Goal: Communication & Community: Answer question/provide support

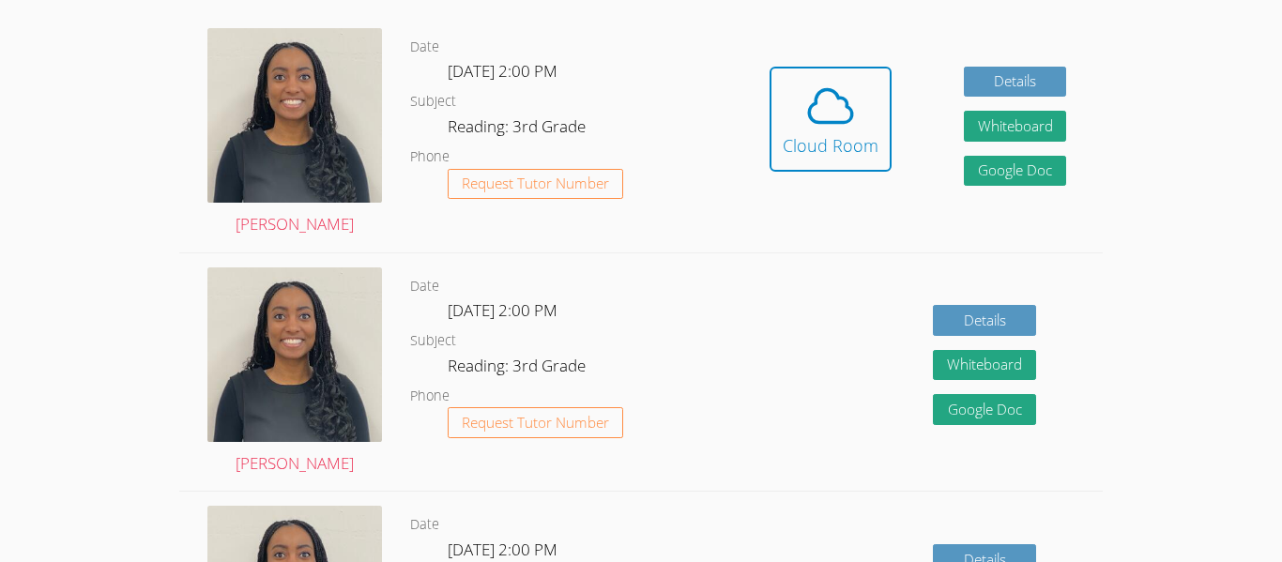
scroll to position [566, 0]
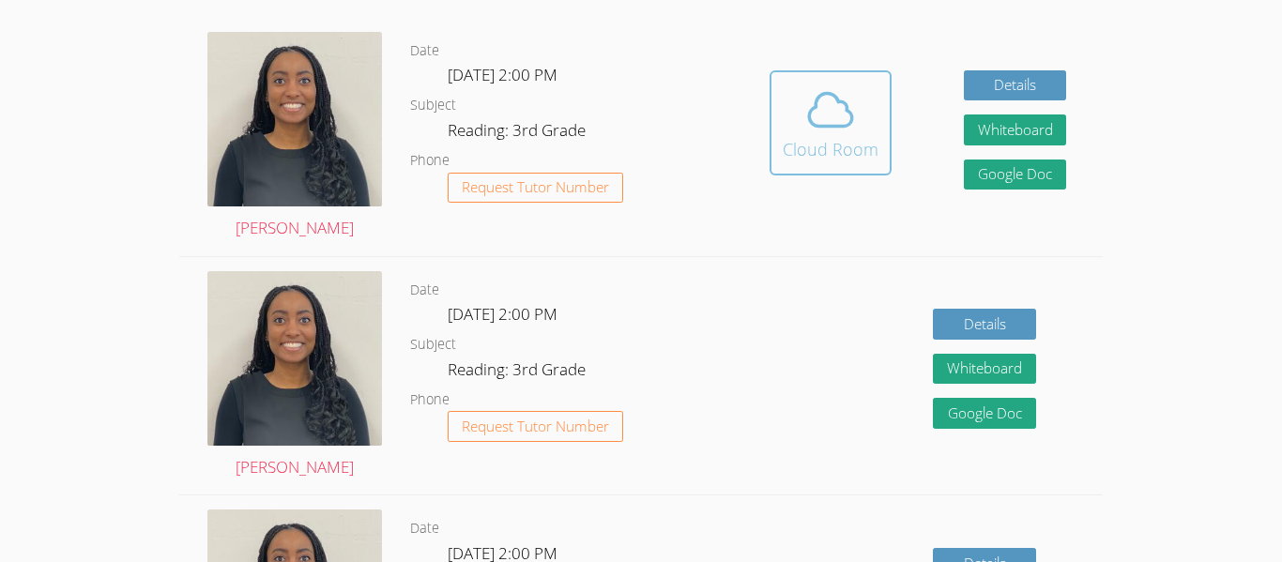
click at [879, 130] on button "Cloud Room" at bounding box center [831, 122] width 122 height 105
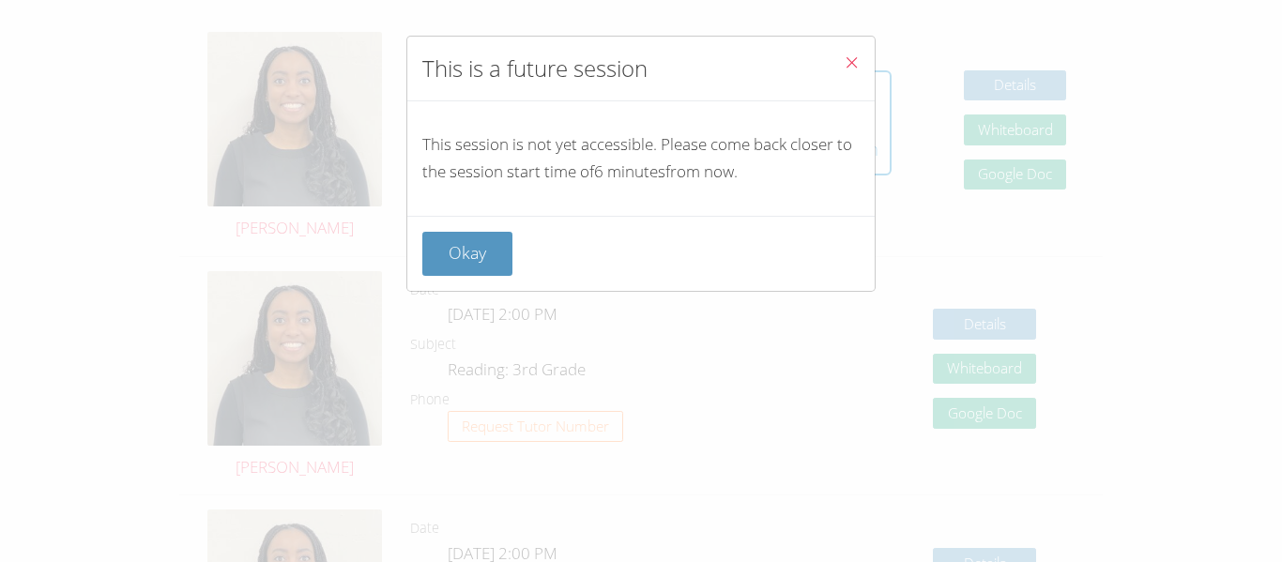
click at [865, 60] on button "Close" at bounding box center [852, 65] width 46 height 57
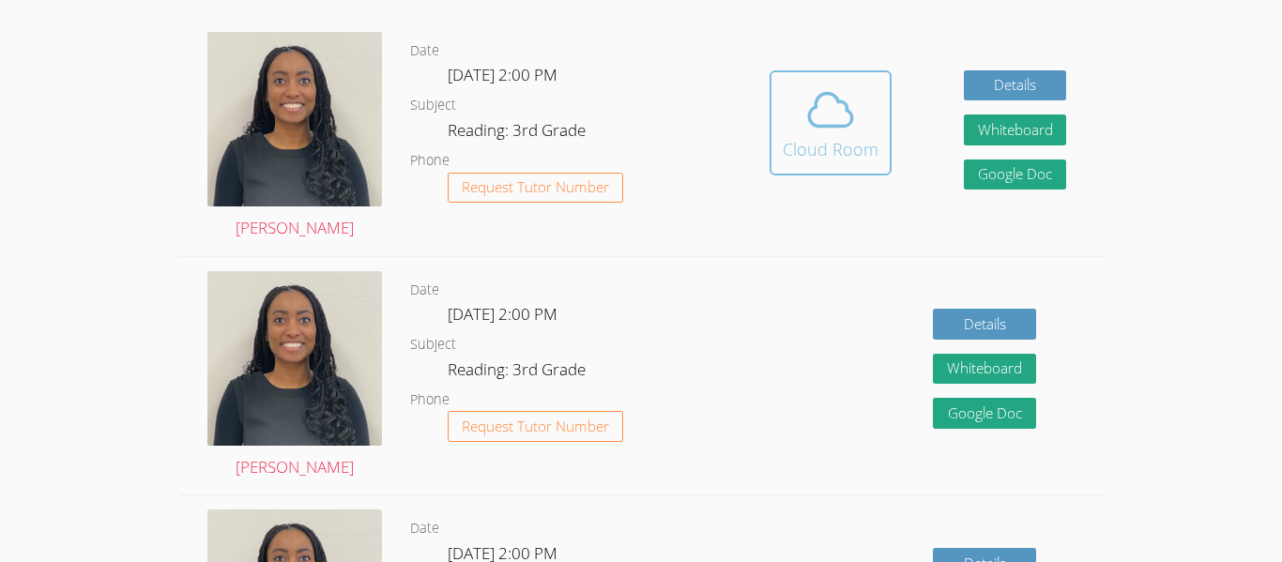
click at [772, 139] on button "Cloud Room" at bounding box center [831, 122] width 122 height 105
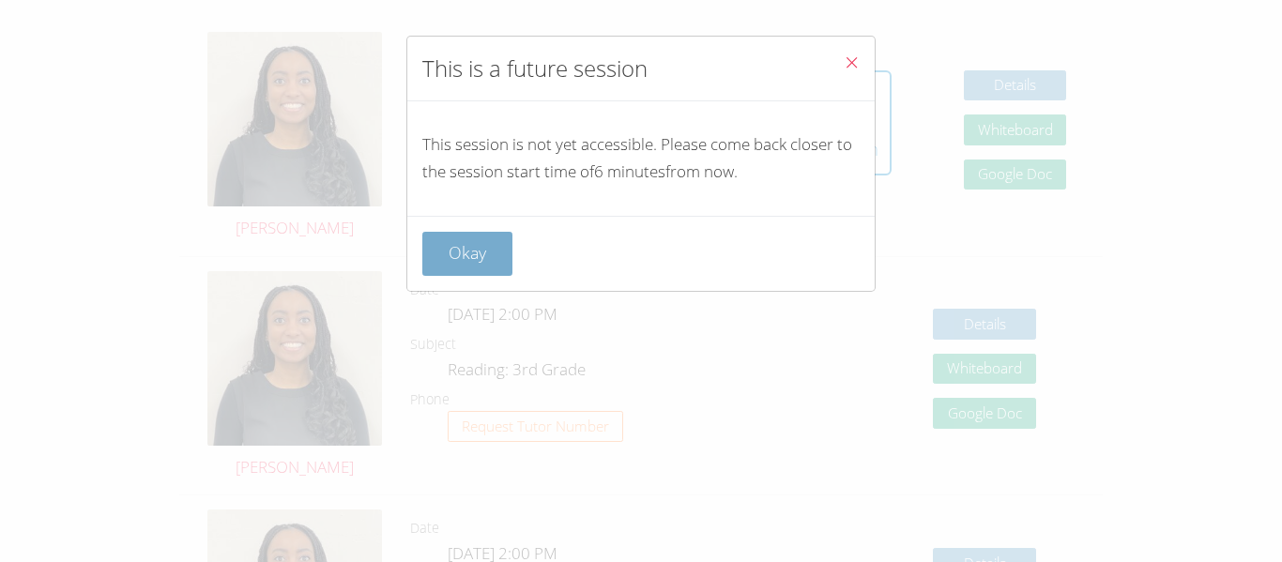
click at [465, 250] on button "Okay" at bounding box center [467, 254] width 90 height 44
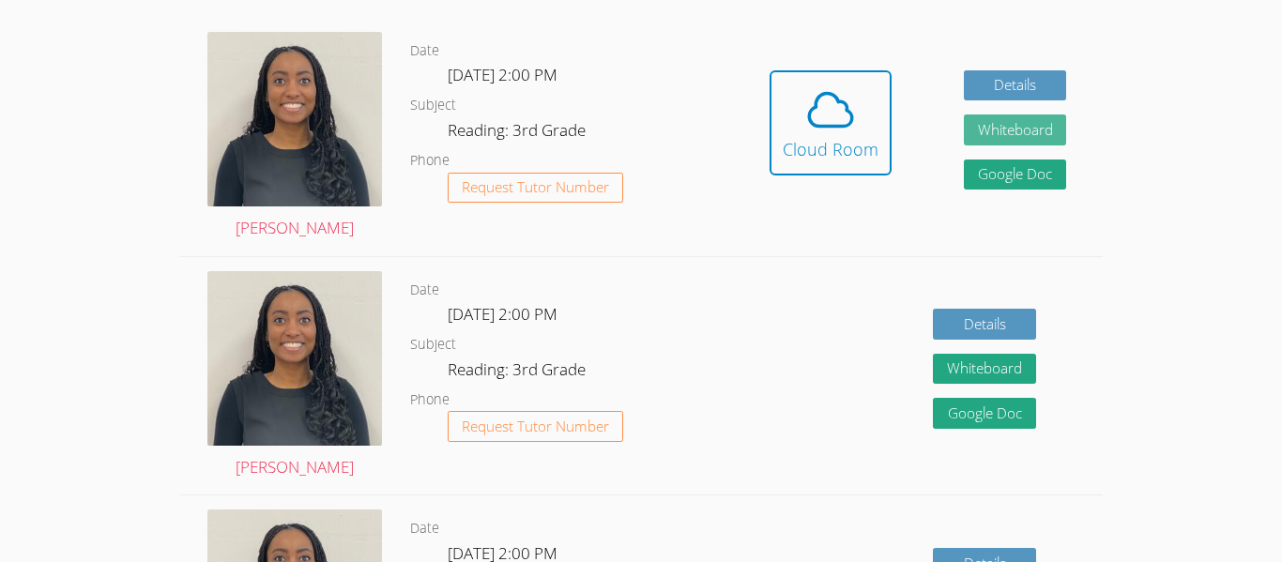
click at [990, 132] on button "Whiteboard" at bounding box center [1015, 130] width 103 height 31
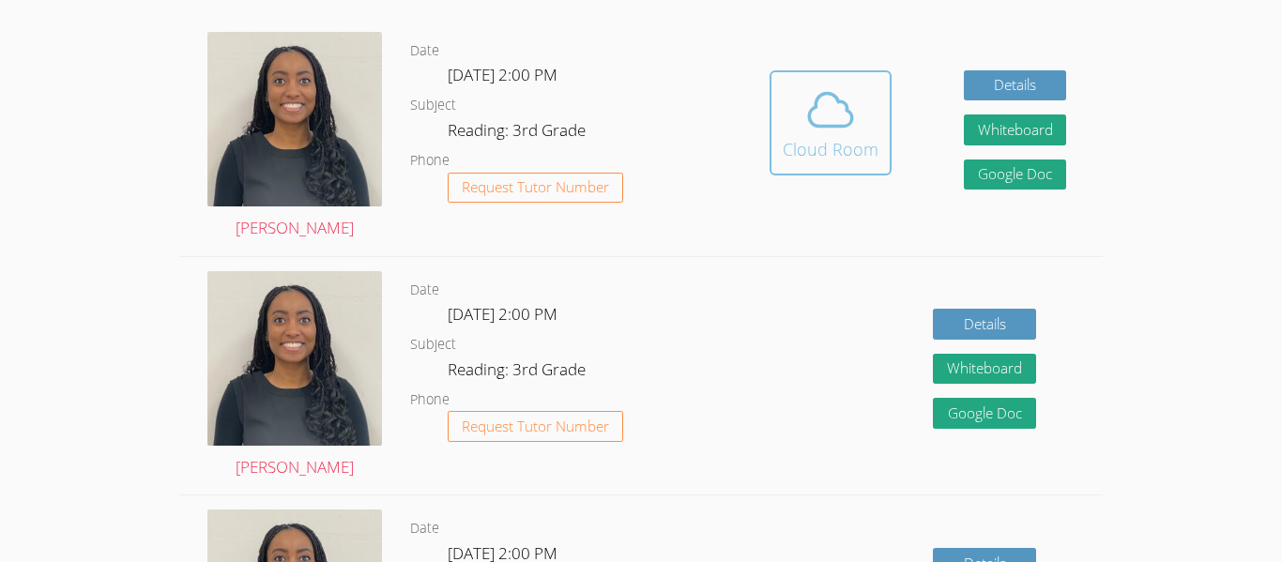
click at [851, 163] on button "Cloud Room" at bounding box center [831, 122] width 122 height 105
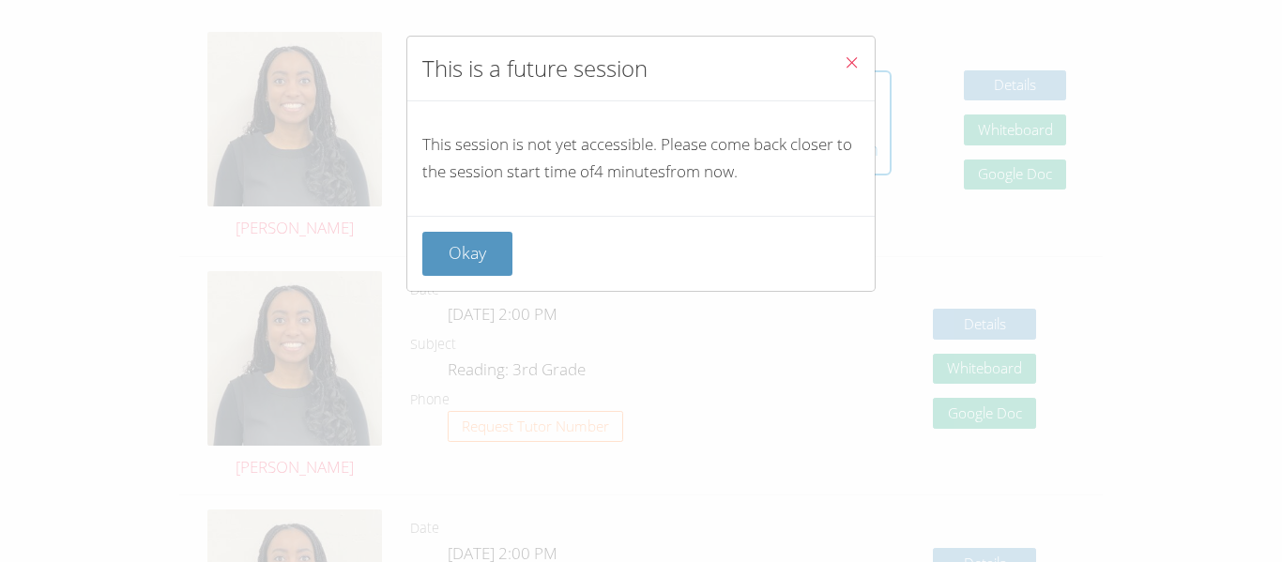
click at [850, 68] on icon "Close" at bounding box center [852, 62] width 16 height 16
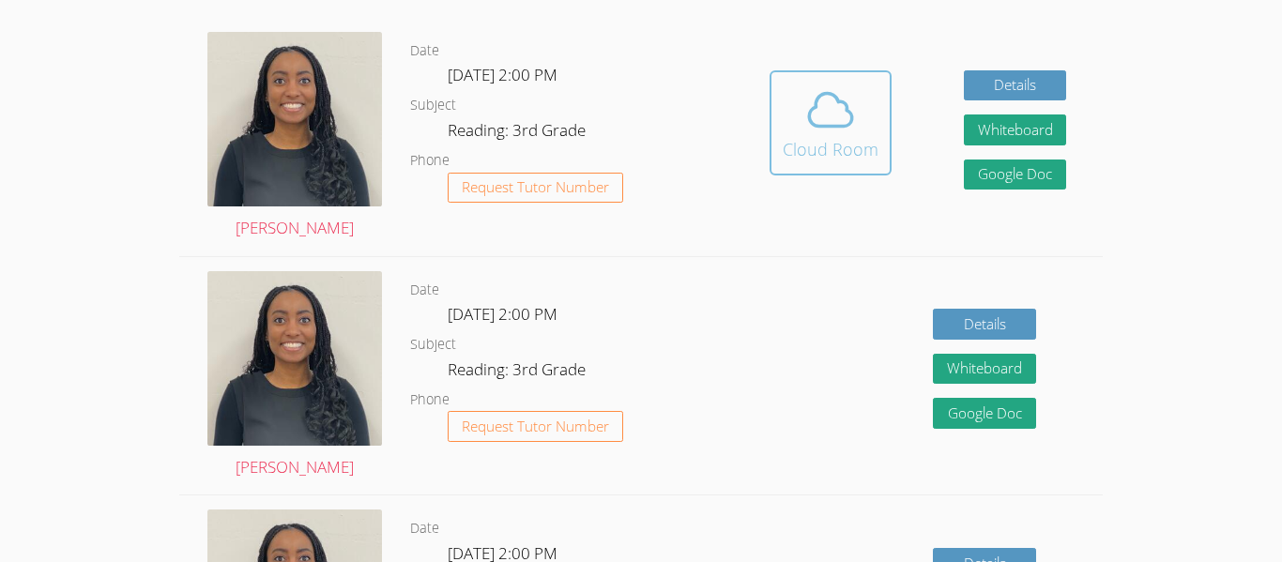
click at [804, 127] on icon at bounding box center [830, 110] width 53 height 53
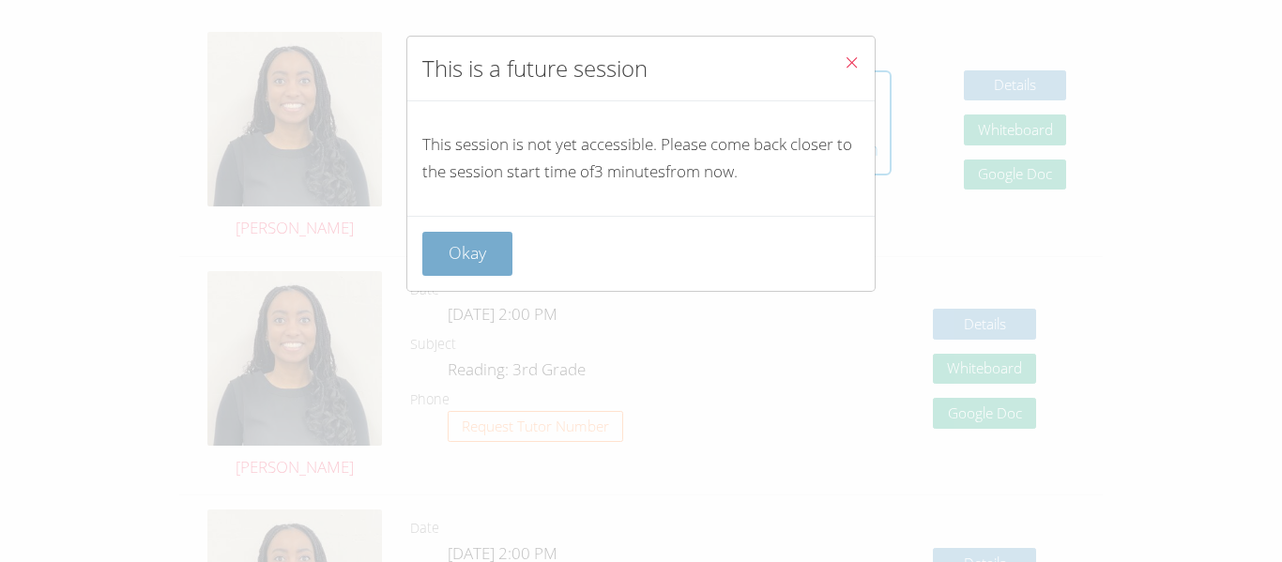
click at [478, 250] on button "Okay" at bounding box center [467, 254] width 90 height 44
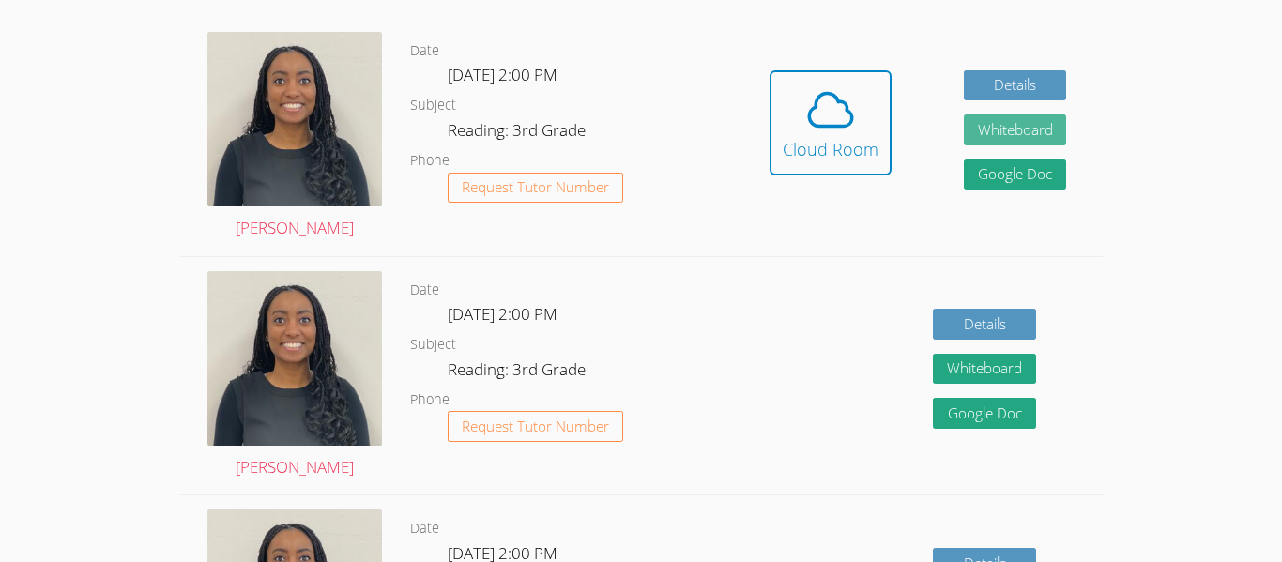
click at [994, 134] on button "Whiteboard" at bounding box center [1015, 130] width 103 height 31
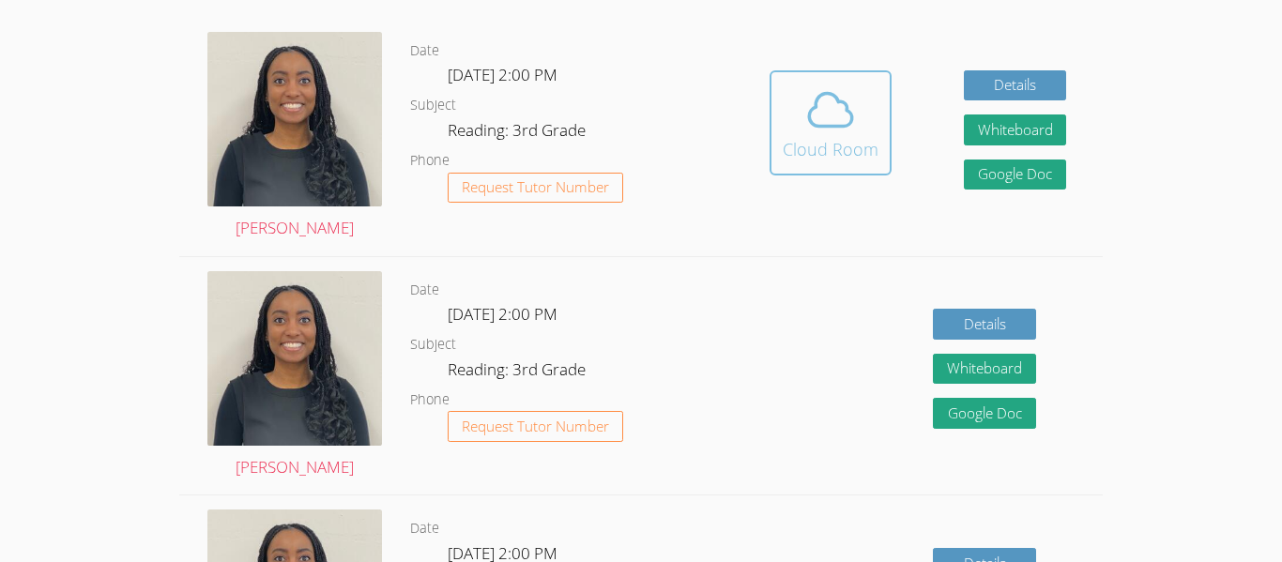
click at [852, 144] on div "Cloud Room" at bounding box center [831, 149] width 96 height 26
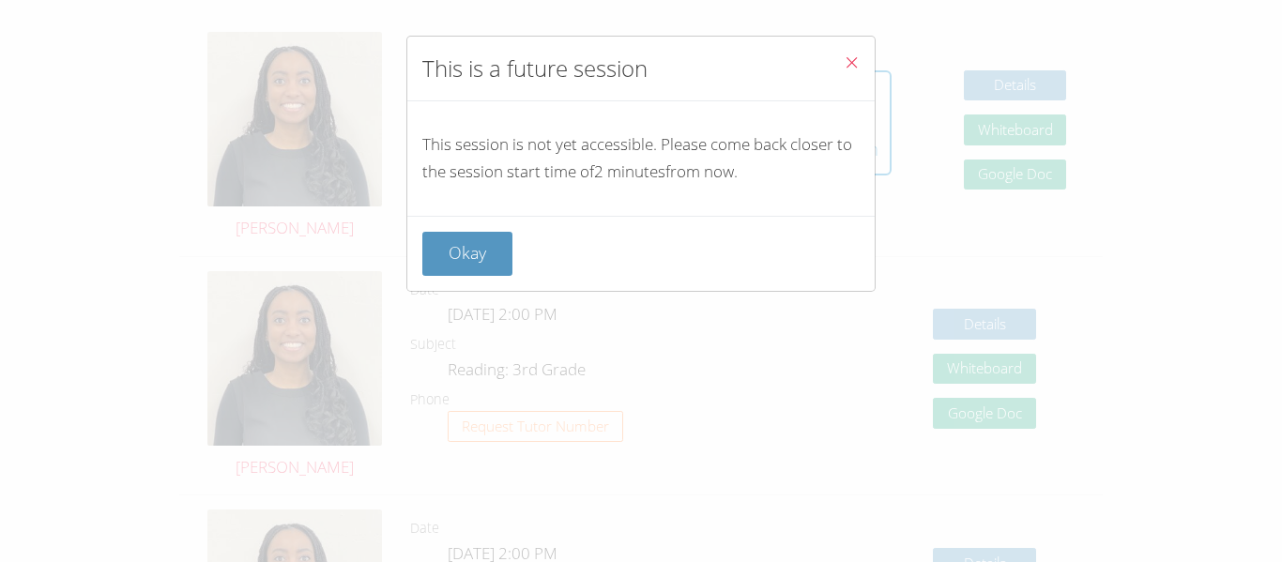
click at [849, 62] on icon "Close" at bounding box center [852, 62] width 16 height 16
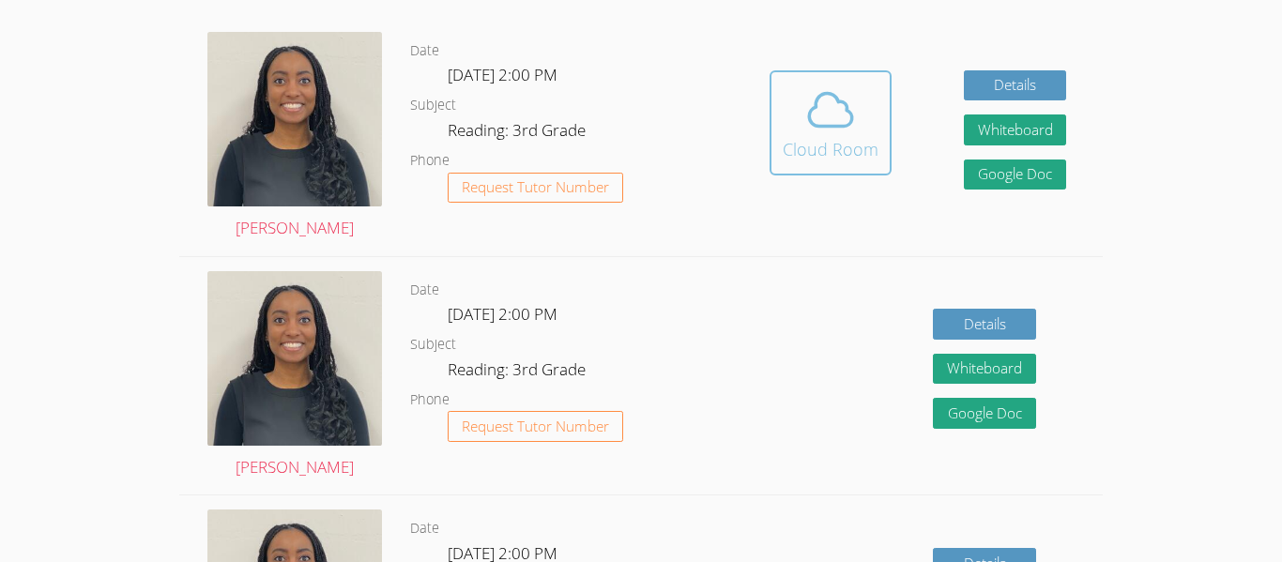
click at [842, 103] on icon at bounding box center [830, 109] width 43 height 33
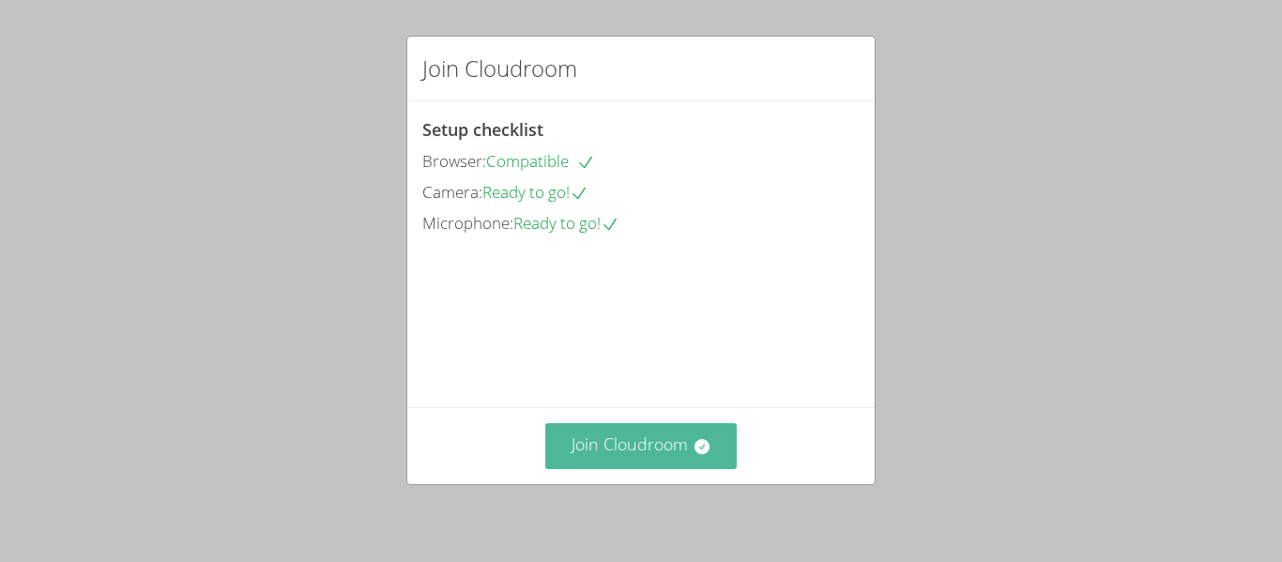
click at [623, 435] on button "Join Cloudroom" at bounding box center [641, 446] width 192 height 46
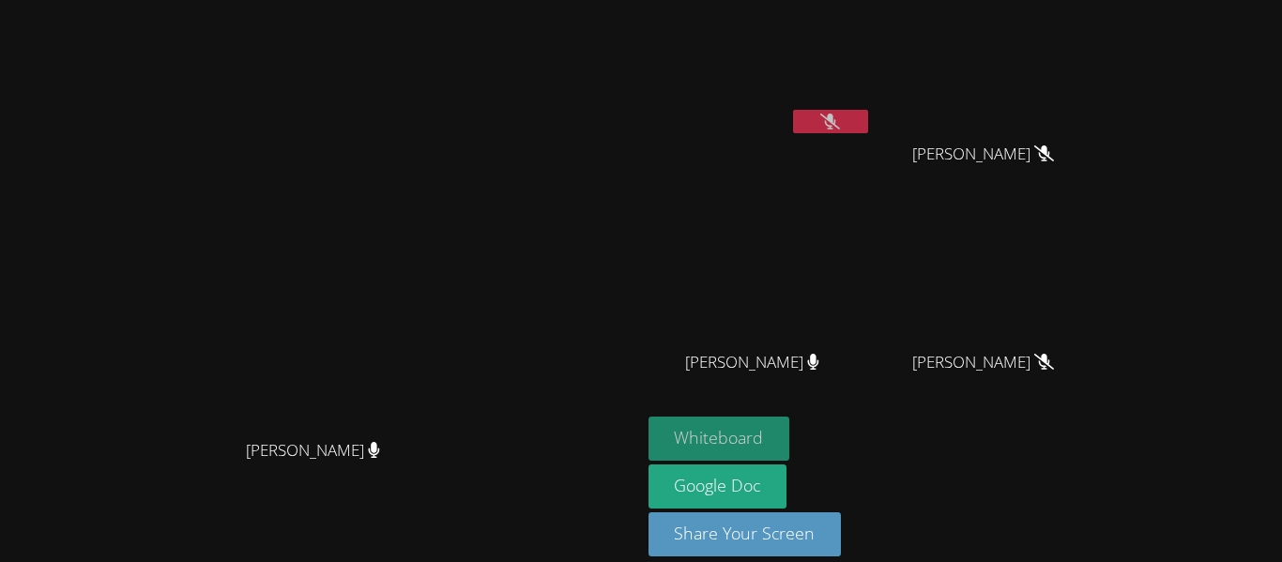
click at [790, 425] on button "Whiteboard" at bounding box center [720, 439] width 142 height 44
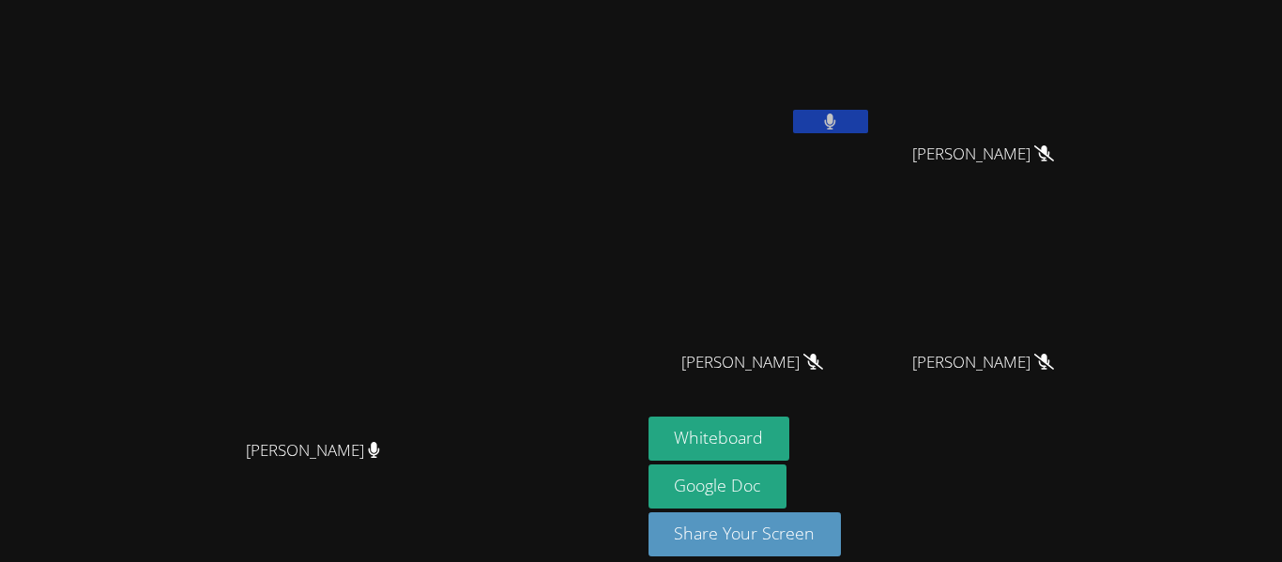
click at [1103, 309] on video at bounding box center [991, 279] width 223 height 126
click at [461, 290] on video at bounding box center [320, 254] width 282 height 352
click at [868, 132] on button at bounding box center [830, 121] width 75 height 23
click at [867, 181] on div "[PERSON_NAME]" at bounding box center [760, 108] width 223 height 201
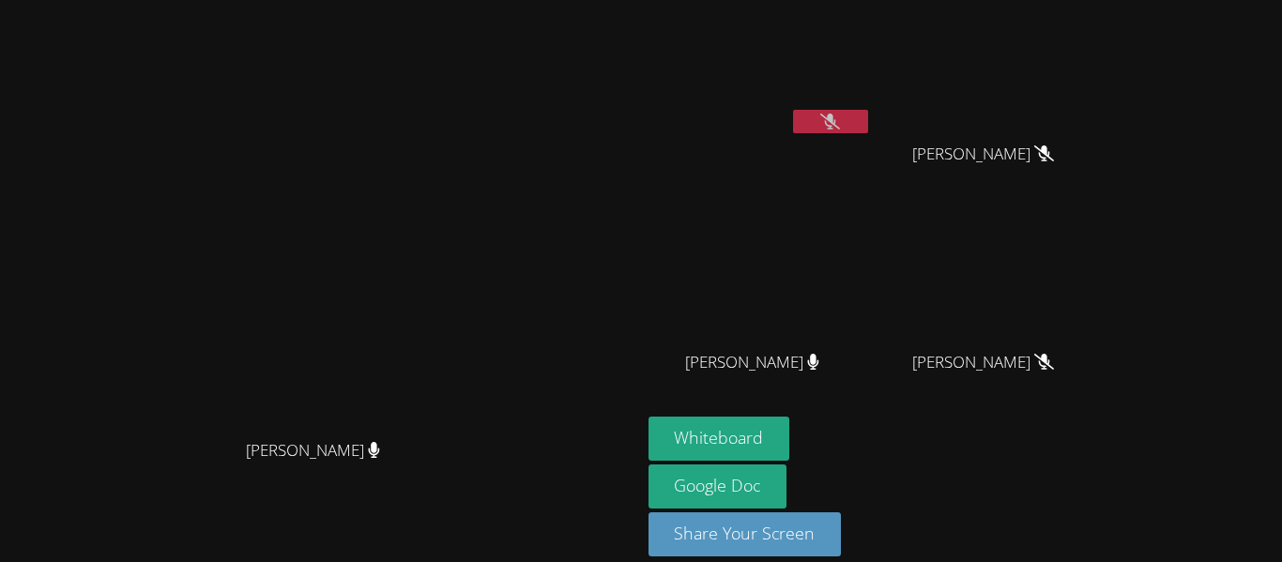
click at [634, 498] on div "[PERSON_NAME]" at bounding box center [321, 467] width 626 height 75
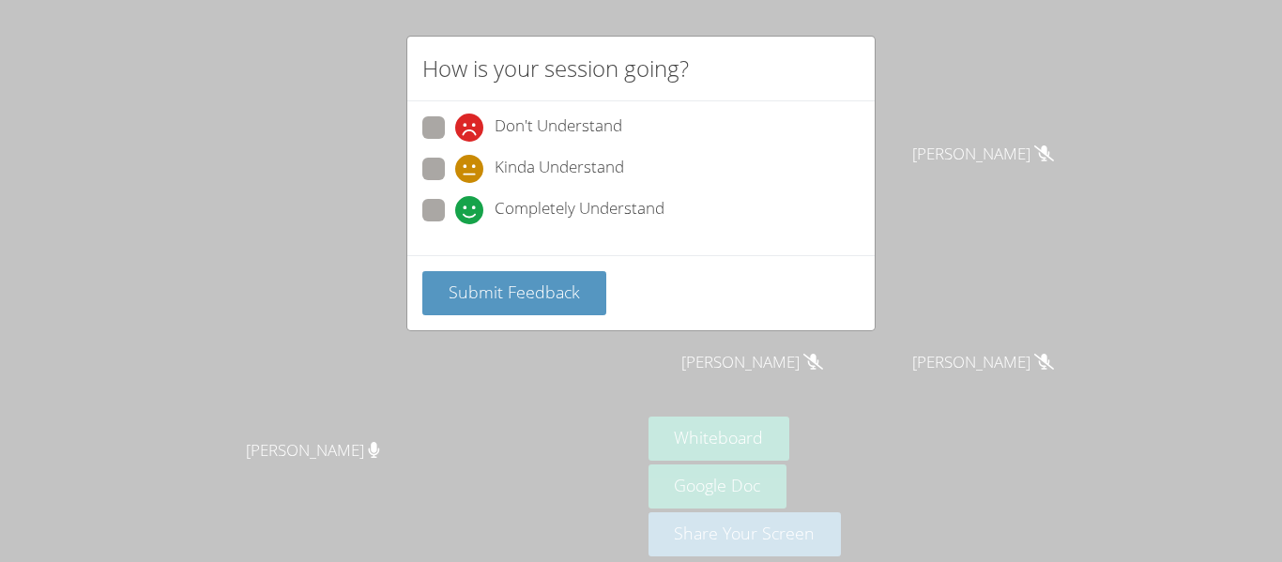
click at [577, 161] on span "Kinda Understand" at bounding box center [560, 169] width 130 height 28
click at [471, 161] on input "Kinda Understand" at bounding box center [463, 166] width 16 height 16
radio input "true"
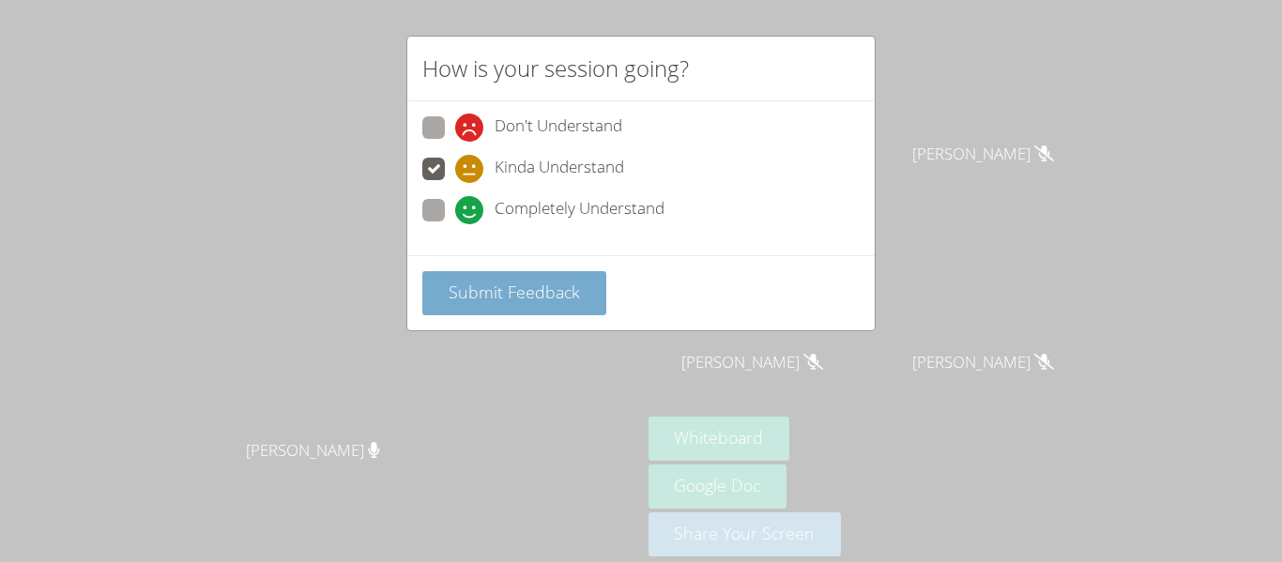
click at [518, 308] on button "Submit Feedback" at bounding box center [514, 293] width 184 height 44
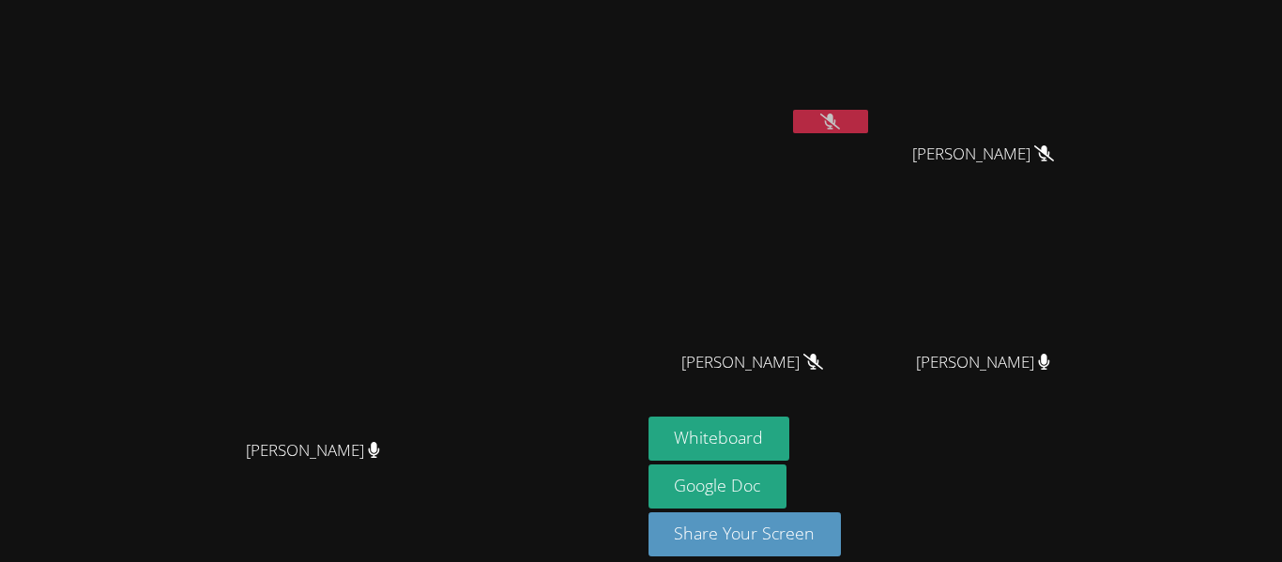
click at [461, 87] on video at bounding box center [320, 254] width 282 height 352
click at [868, 119] on button at bounding box center [830, 121] width 75 height 23
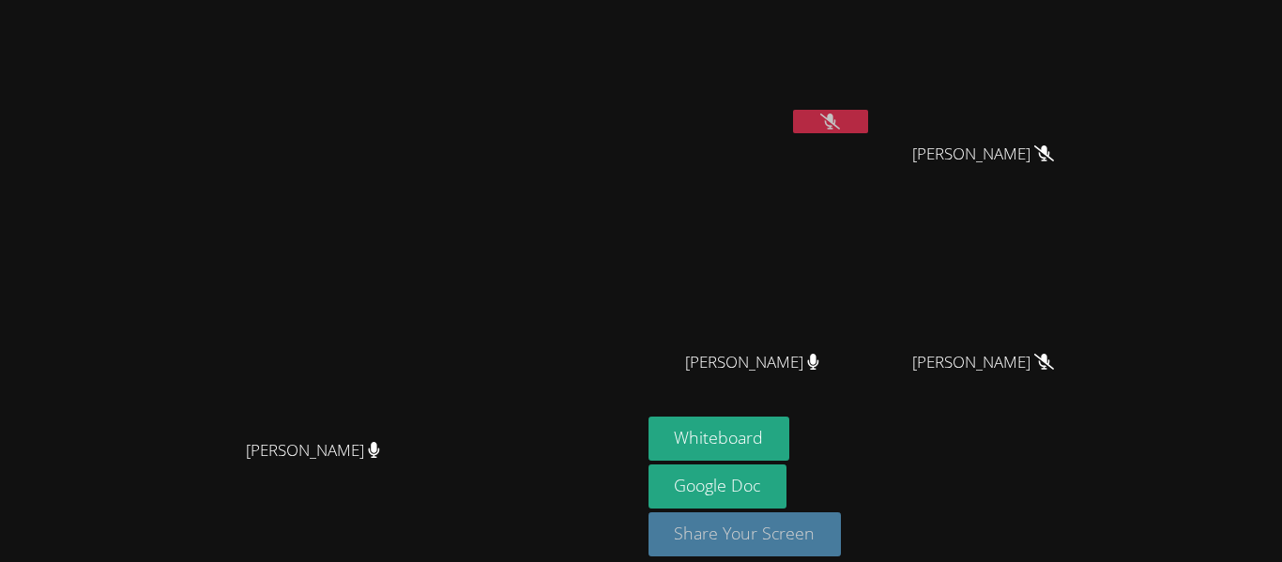
click at [842, 513] on button "Share Your Screen" at bounding box center [745, 535] width 193 height 44
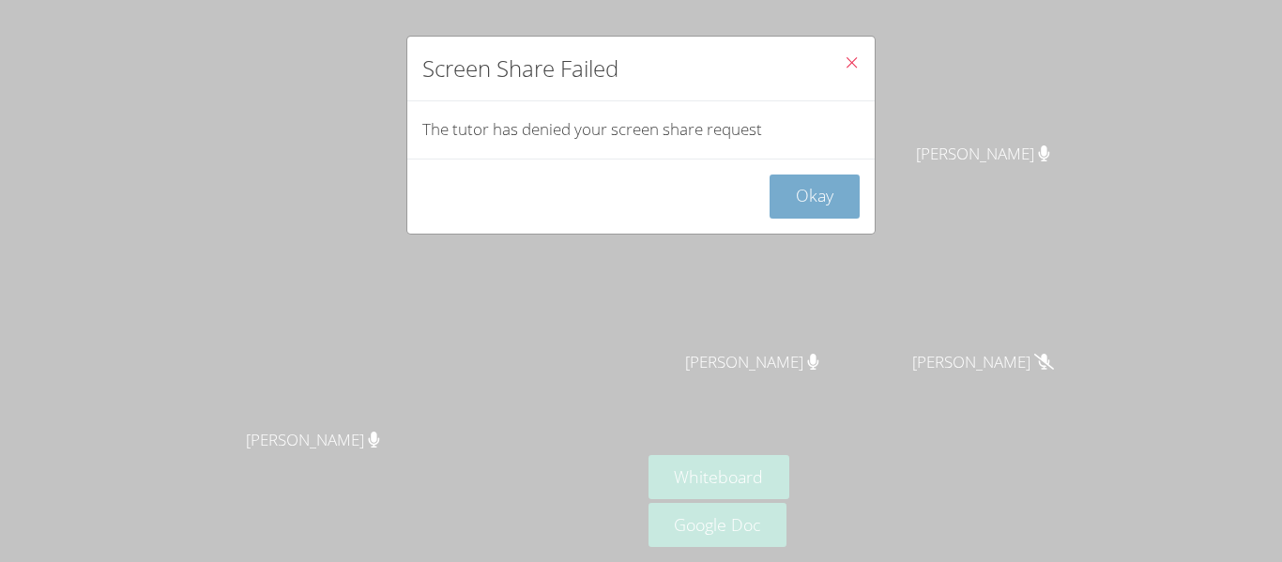
click at [825, 214] on button "Okay" at bounding box center [815, 197] width 90 height 44
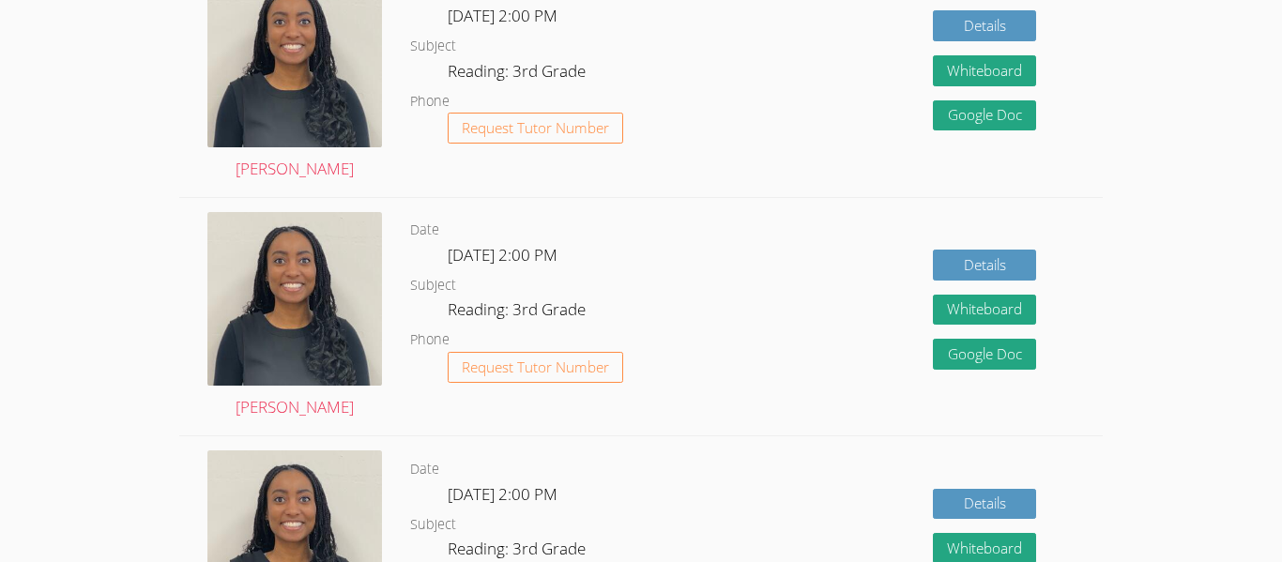
scroll to position [801, 0]
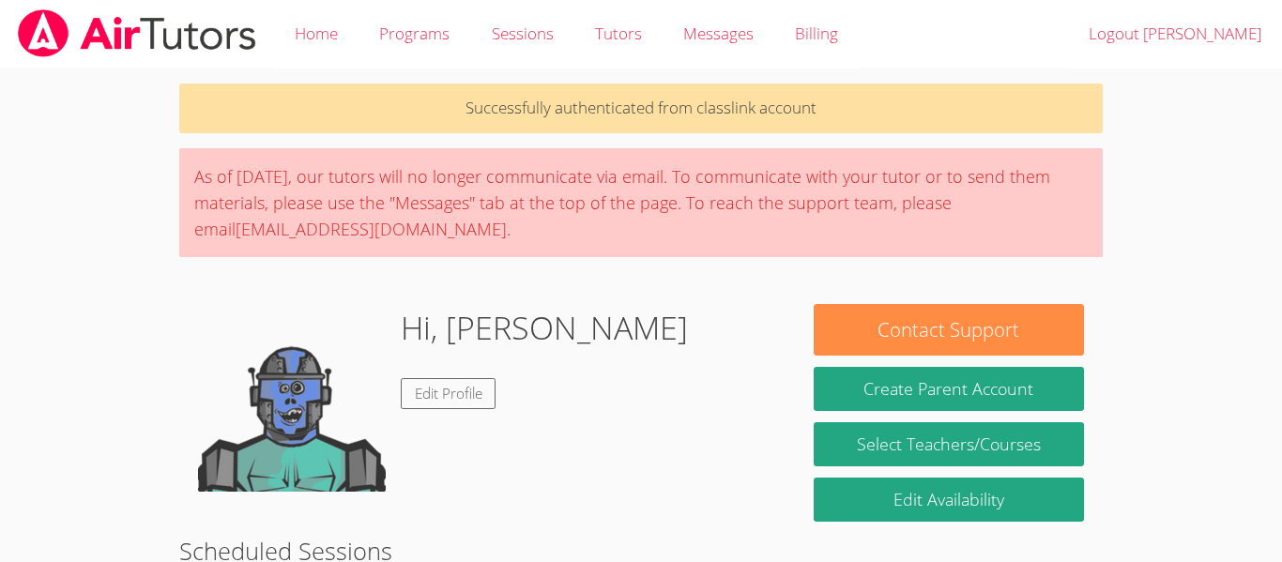
scroll to position [566, 0]
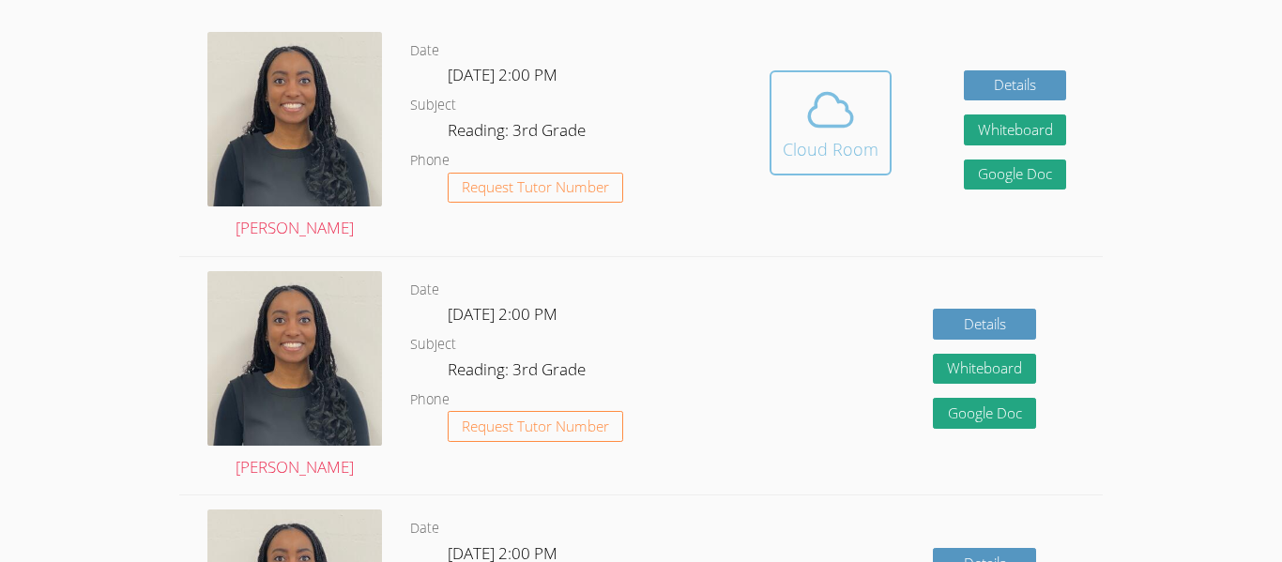
click at [828, 130] on icon at bounding box center [830, 110] width 53 height 53
